Goal: Task Accomplishment & Management: Complete application form

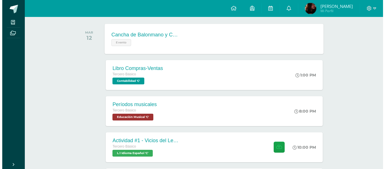
scroll to position [92, 0]
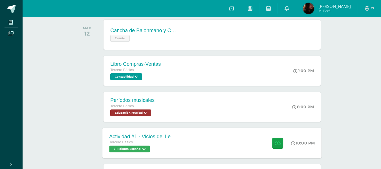
click at [207, 139] on div "Actividad #1 - Vicios del LenguaJe Tercero Básico L.1 Idioma Español 'C' 10:00 …" at bounding box center [212, 143] width 219 height 30
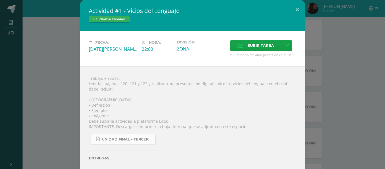
click at [136, 140] on span "UNIDAD FINAL - TERCERO BASICO A-B-C.pdf" at bounding box center [127, 139] width 51 height 5
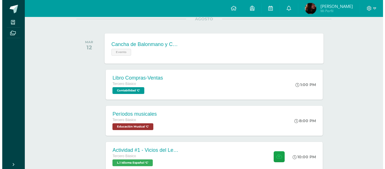
scroll to position [79, 0]
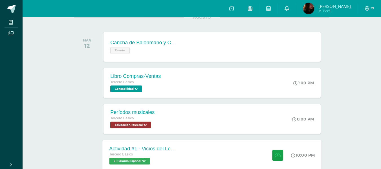
click at [169, 160] on div "Tercero Básico L.1 Idioma Español 'C'" at bounding box center [143, 157] width 68 height 13
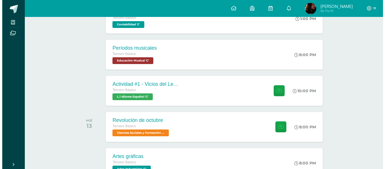
scroll to position [149, 0]
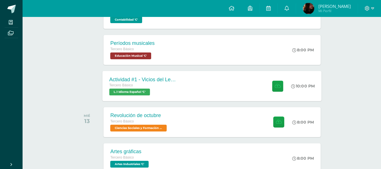
click at [166, 81] on div "Actividad #1 - Vicios del LenguaJe" at bounding box center [143, 79] width 68 height 6
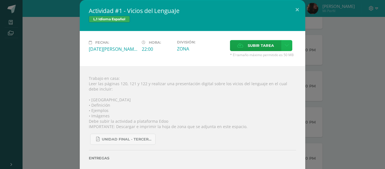
click at [285, 43] on icon at bounding box center [287, 45] width 4 height 5
click at [269, 56] on span "Subir enlace" at bounding box center [261, 57] width 24 height 5
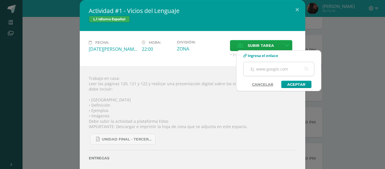
click at [264, 67] on input "text" at bounding box center [279, 69] width 70 height 14
type input "https://www.canva.com/design/DAGhGPtU9ig/5bMmvS_Us4EzorF0mHA0nQ/watch?utm_conte…"
click at [304, 86] on link "Aceptar" at bounding box center [296, 84] width 30 height 7
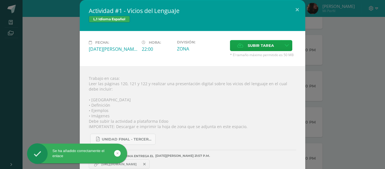
scroll to position [9, 0]
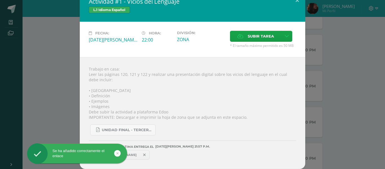
click at [137, 156] on div "Se ha añadido correctamente el enlace" at bounding box center [86, 154] width 103 height 22
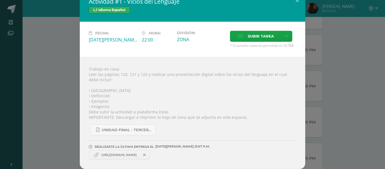
click at [140, 153] on span "https://www.canva.com/design/DAGhGPtU9ig/5bMmvS_Us4EzorF0mHA0nQ/watch?utm_conte…" at bounding box center [119, 154] width 41 height 5
click at [139, 154] on span "https://www.canva.com/design/DAGhGPtU9ig/5bMmvS_Us4EzorF0mHA0nQ/watch?utm_conte…" at bounding box center [119, 154] width 41 height 5
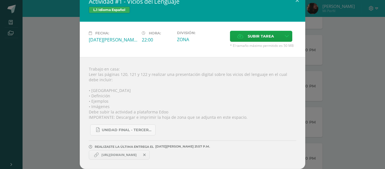
click at [139, 154] on span "https://www.canva.com/design/DAGhGPtU9ig/5bMmvS_Us4EzorF0mHA0nQ/watch?utm_conte…" at bounding box center [119, 154] width 41 height 5
click at [236, 118] on div "Trabajo en casa: Leer las páginas 120, 121 y 122 y realizar una presentación di…" at bounding box center [192, 113] width 225 height 112
click at [94, 155] on icon at bounding box center [96, 154] width 5 height 5
click at [231, 39] on label "Subir tarea" at bounding box center [255, 36] width 51 height 11
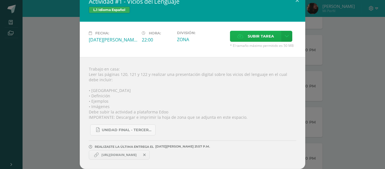
click at [0, 0] on input "Subir tarea" at bounding box center [0, 0] width 0 height 0
click at [281, 136] on div "REALIZASTE LA ÚLTIMA ENTREGA EL 12 DE agosto A LAS 21:57 P.M." at bounding box center [192, 141] width 207 height 13
click at [159, 155] on icon at bounding box center [158, 154] width 2 height 3
click at [194, 153] on span "Vídeo Presentación Creativa Orgánica Infantil Verde y Morado.pdf" at bounding box center [191, 155] width 62 height 4
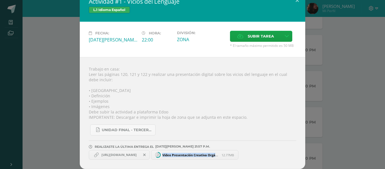
click at [194, 153] on span "Vídeo Presentación Creativa Orgánica Infantil Verde y Morado.pdf" at bounding box center [191, 155] width 62 height 4
click at [263, 115] on div "Trabajo en casa: Leer las páginas 120, 121 y 122 y realizar una presentación di…" at bounding box center [192, 113] width 225 height 112
click at [107, 152] on span "https://www.canva.com/design/DAGhGPtU9ig/5bMmvS_Us4EzorF0mHA0nQ/watch?utm_conte…" at bounding box center [119, 154] width 41 height 5
click at [150, 164] on div "Trabajo en casa: Leer las páginas 120, 121 y 122 y realizar una presentación di…" at bounding box center [192, 113] width 225 height 112
